Goal: Find specific page/section

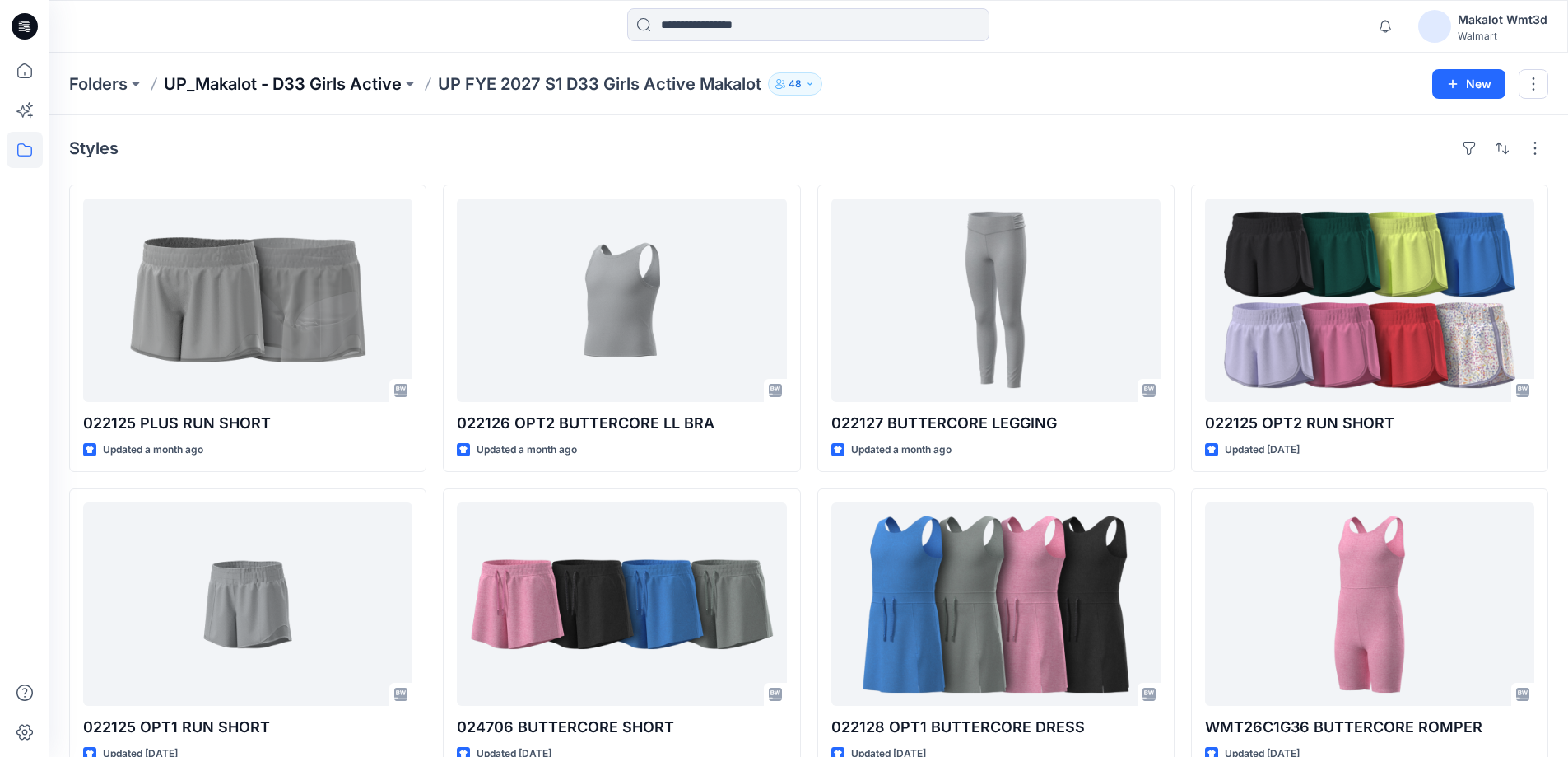
click at [306, 84] on p "UP_Makalot - D33 Girls Active" at bounding box center [283, 83] width 238 height 23
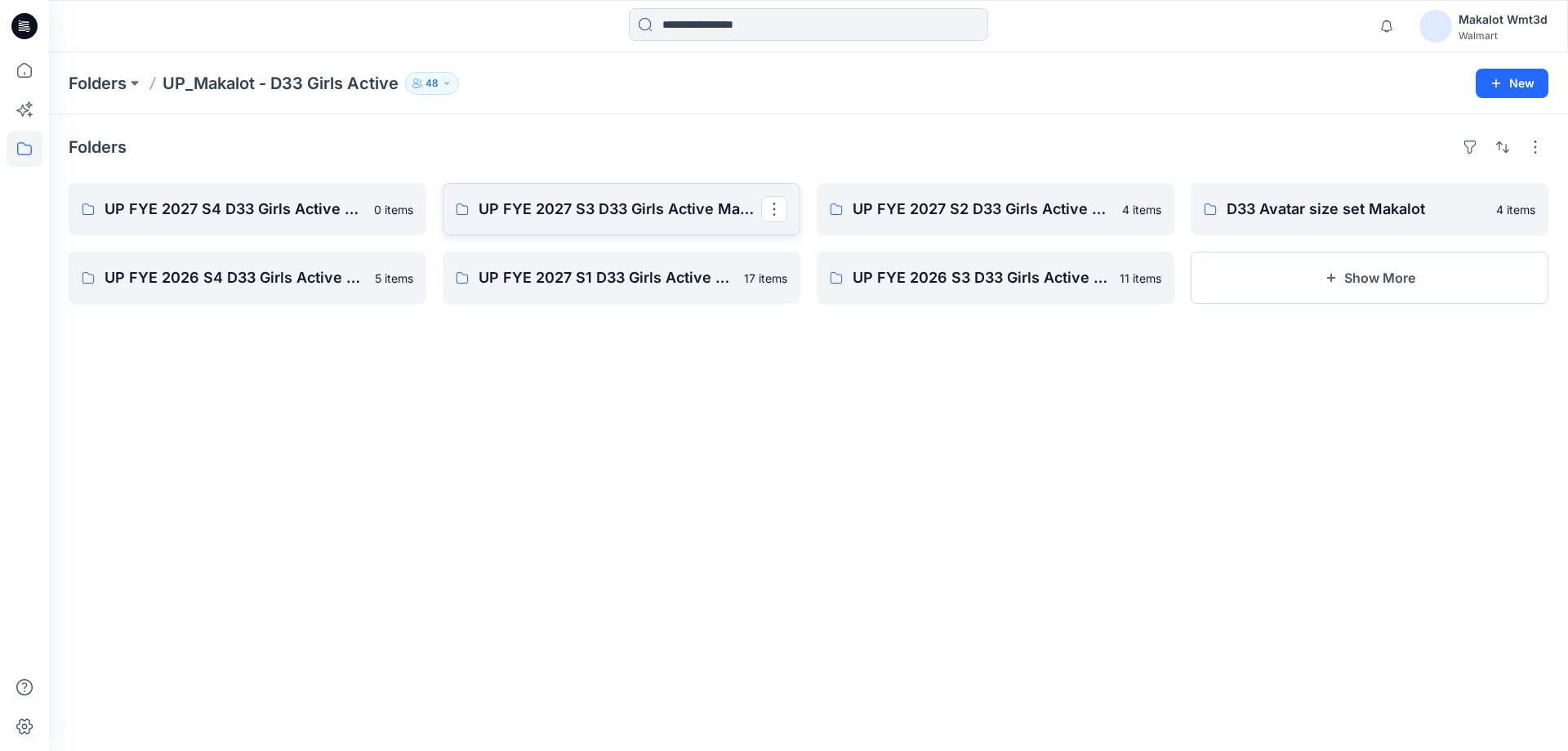
click at [504, 222] on link "UP FYE 2027 S3 D33 Girls Active Makalot" at bounding box center [621, 209] width 357 height 52
